Goal: Task Accomplishment & Management: Complete application form

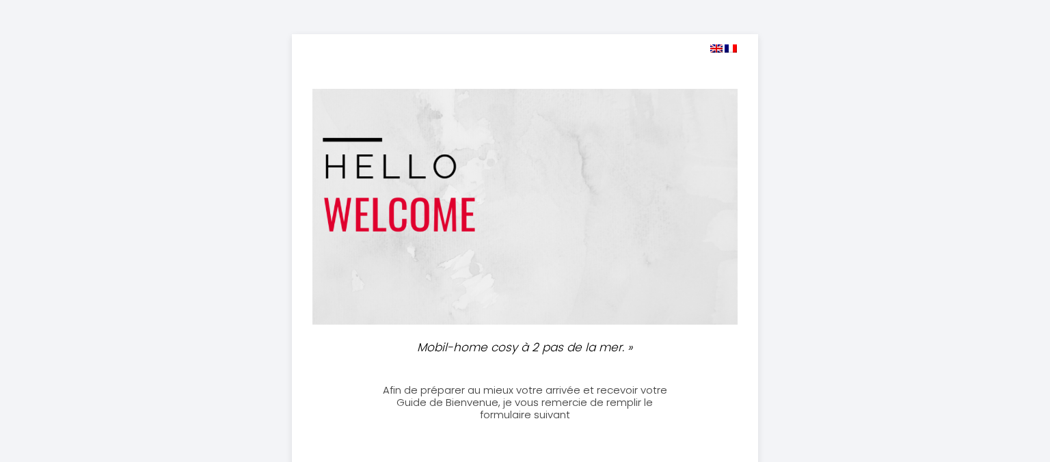
select select
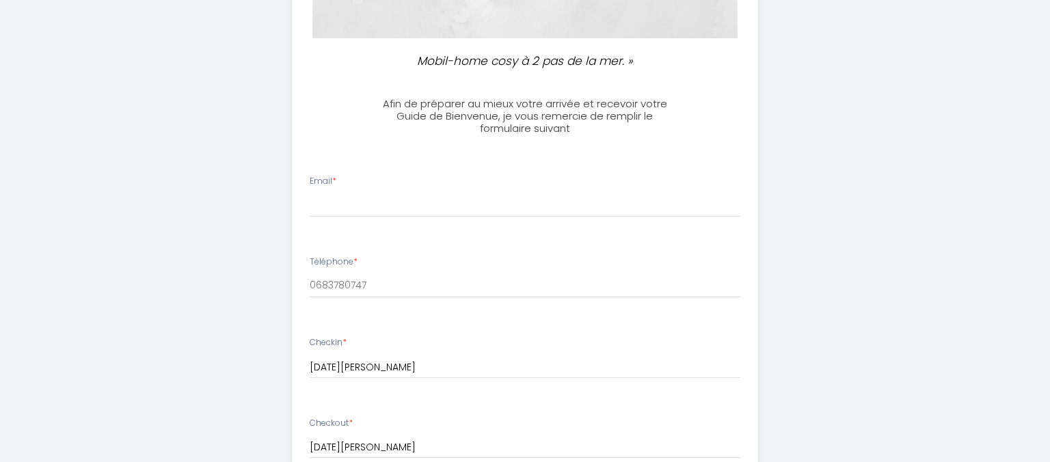
scroll to position [289, 0]
click at [332, 209] on input "Email *" at bounding box center [525, 203] width 431 height 25
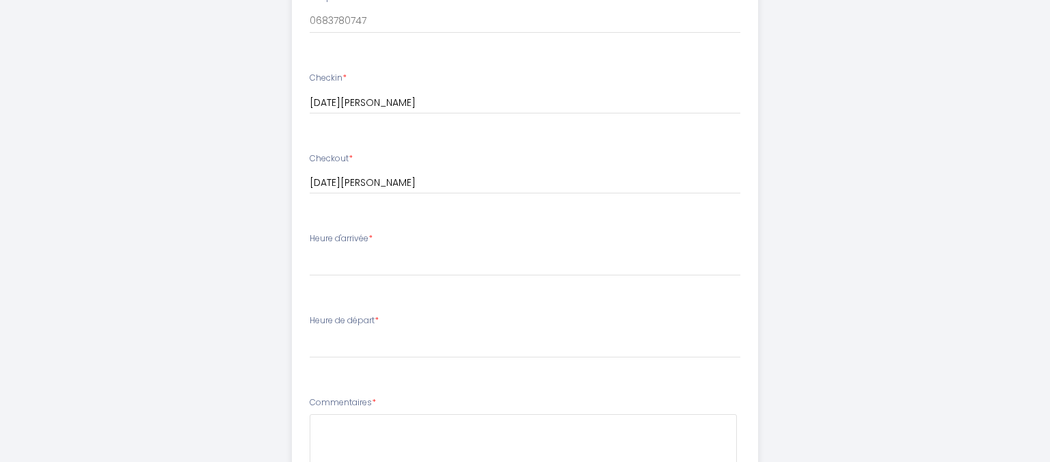
scroll to position [650, 0]
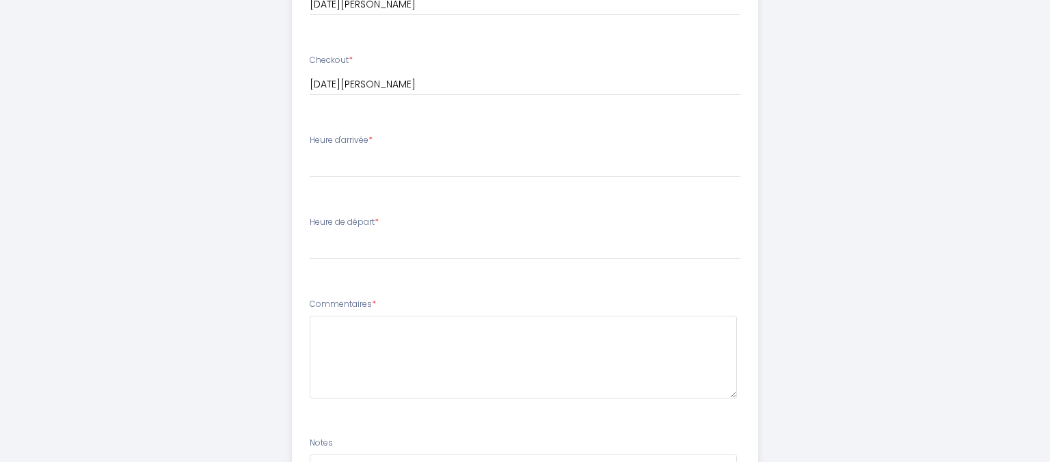
type input "[EMAIL_ADDRESS][DOMAIN_NAME]"
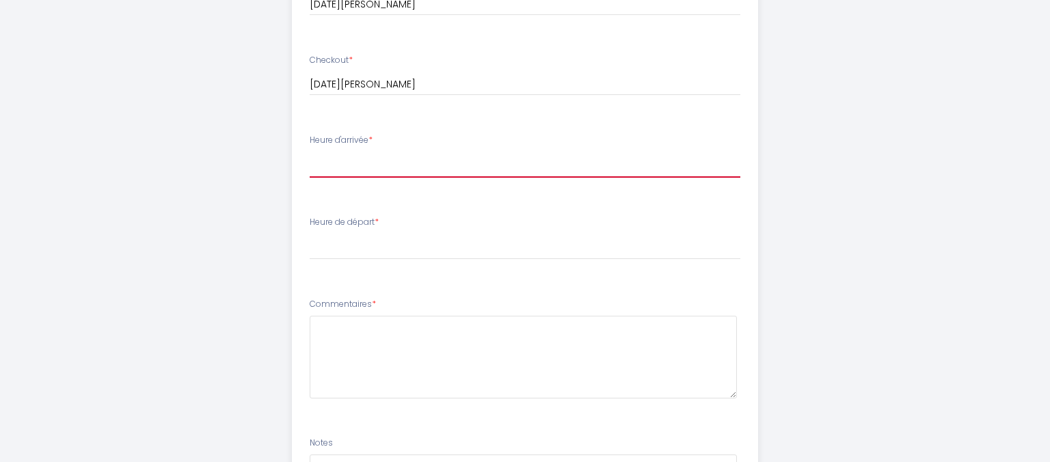
click at [310, 152] on select "16:00 16:30 17:00 17:30 18:00 18:30 19:00 19:30 20:00 20:30 21:00 21:30 22:00 2…" at bounding box center [525, 165] width 431 height 26
select select "16:00"
click option "16:00" at bounding box center [0, 0] width 0 height 0
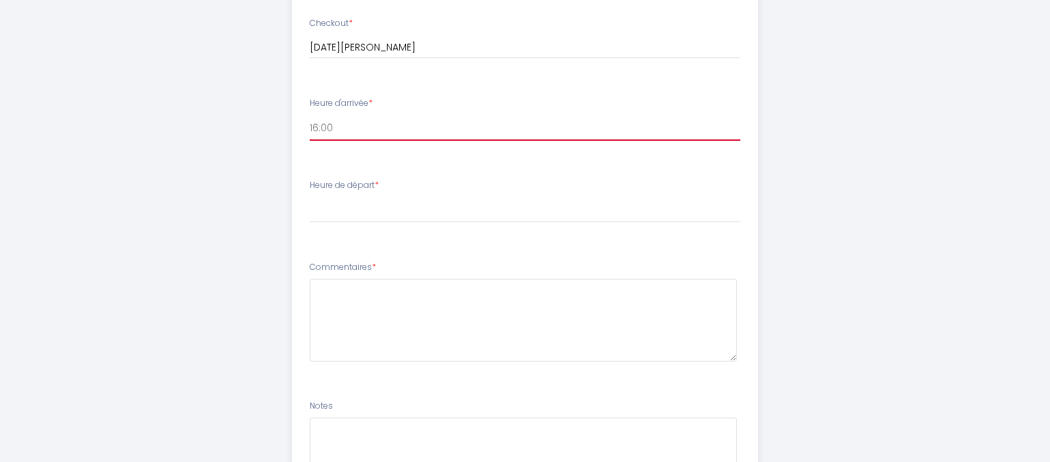
scroll to position [722, 0]
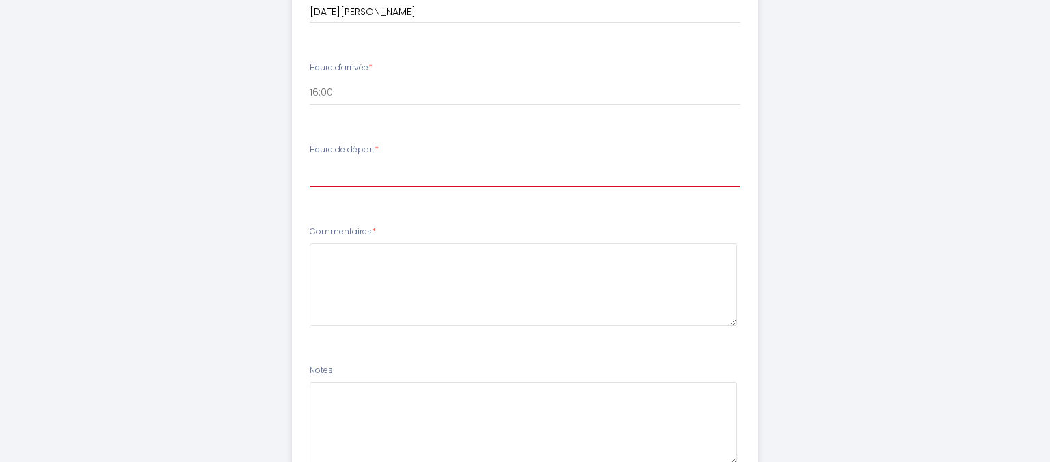
click at [310, 161] on select "00:00 00:30 01:00 01:30 02:00 02:30 03:00 03:30 04:00 04:30 05:00 05:30 06:00 0…" at bounding box center [525, 174] width 431 height 26
select select "10:00"
click option "10:00" at bounding box center [0, 0] width 0 height 0
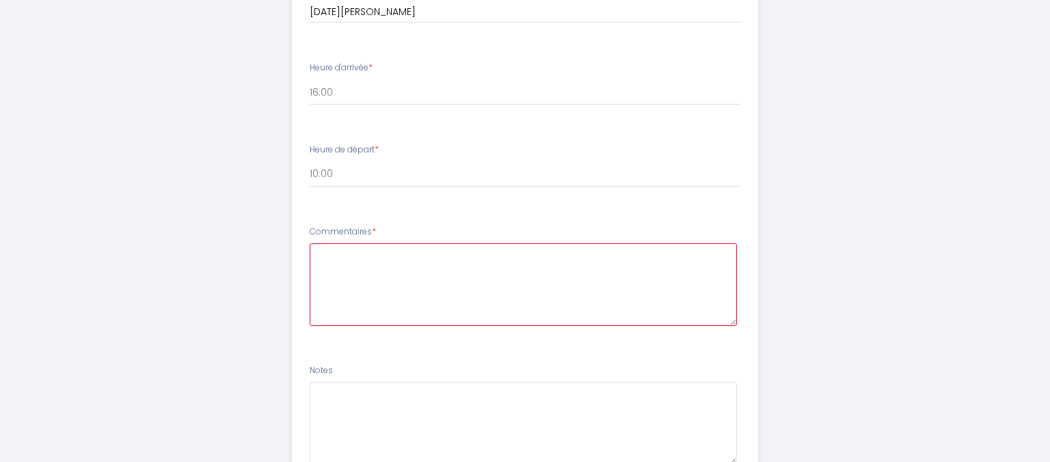
click at [327, 251] on textarea at bounding box center [524, 284] width 428 height 83
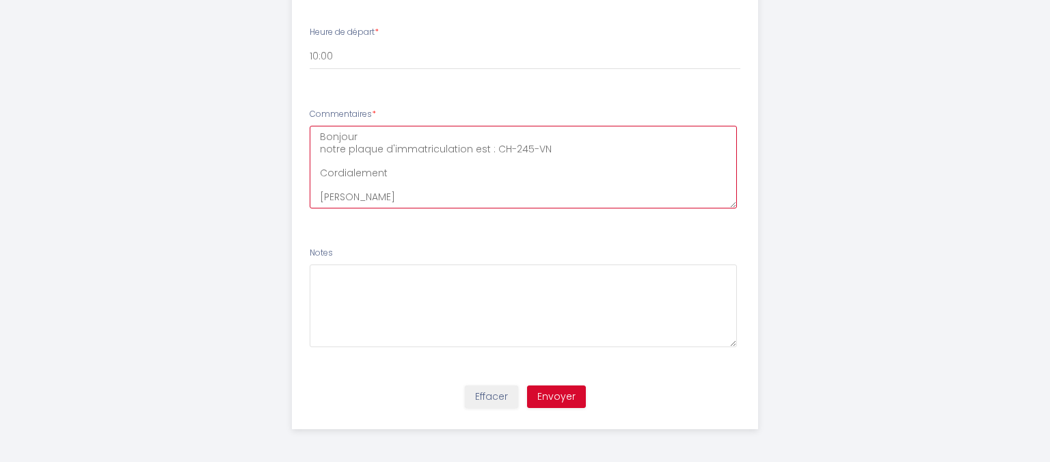
click at [374, 135] on textarea "Bonjour notre plaque d'immatriculation est : CH-245-VN Cordialement [PERSON_NAM…" at bounding box center [524, 167] width 428 height 83
click at [469, 163] on textarea "Bonjour notre plaque d'immatriculation est : CH-245-VN Cordialement [PERSON_NAM…" at bounding box center [524, 167] width 428 height 83
type textarea "Bonjour notre plaque d'immatriculation pour notre arrivée est : CH-245-VN Cordi…"
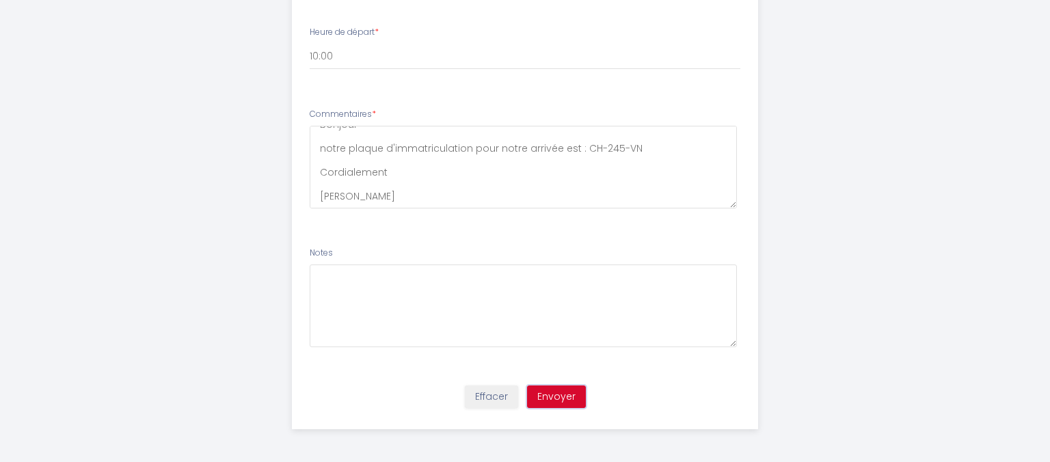
click at [559, 395] on button "Envoyer" at bounding box center [556, 397] width 59 height 23
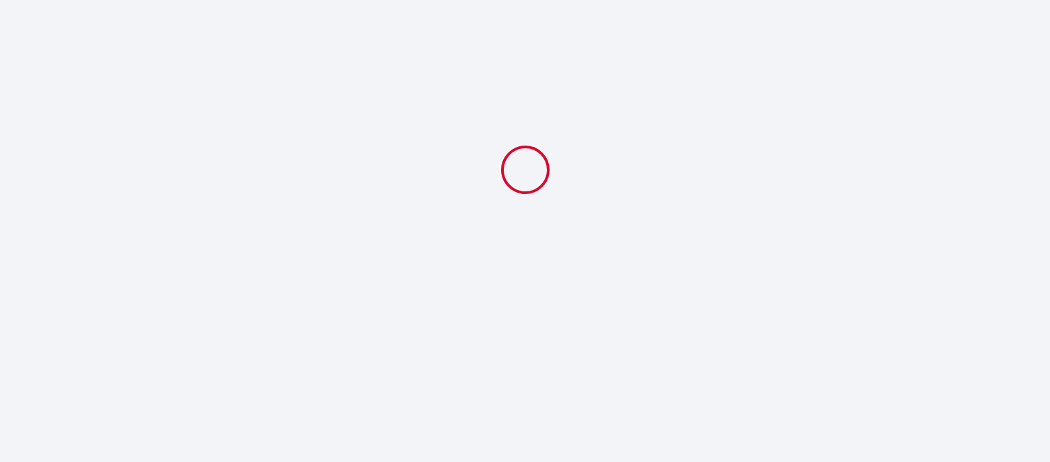
scroll to position [0, 0]
select select "10:00"
